Goal: Find specific page/section

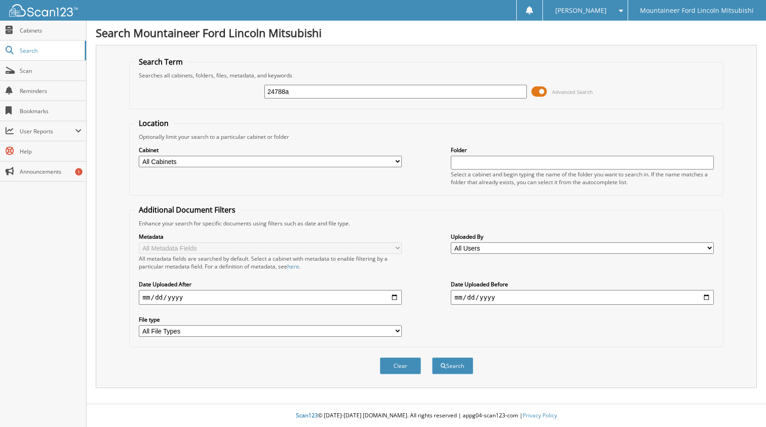
type input "24788a"
click at [432, 357] on button "Search" at bounding box center [452, 365] width 41 height 17
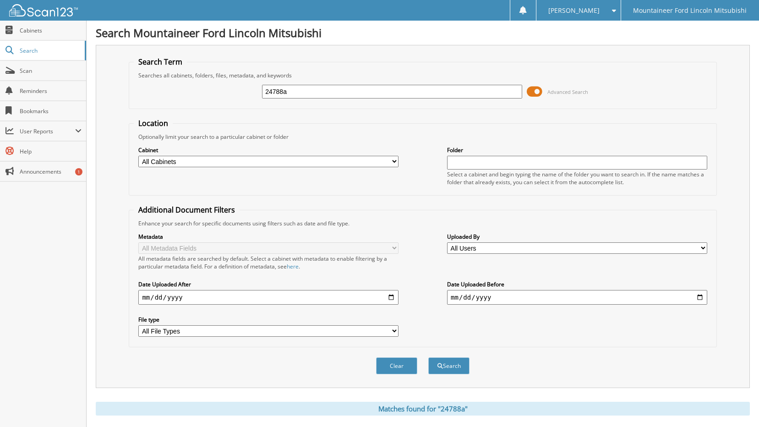
click at [537, 91] on span at bounding box center [535, 92] width 16 height 14
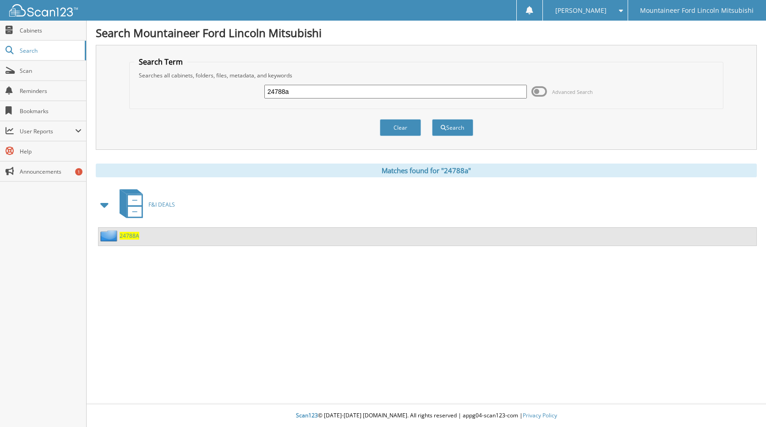
click at [134, 234] on span "24788A" at bounding box center [130, 236] width 20 height 8
